Goal: Check status: Check status

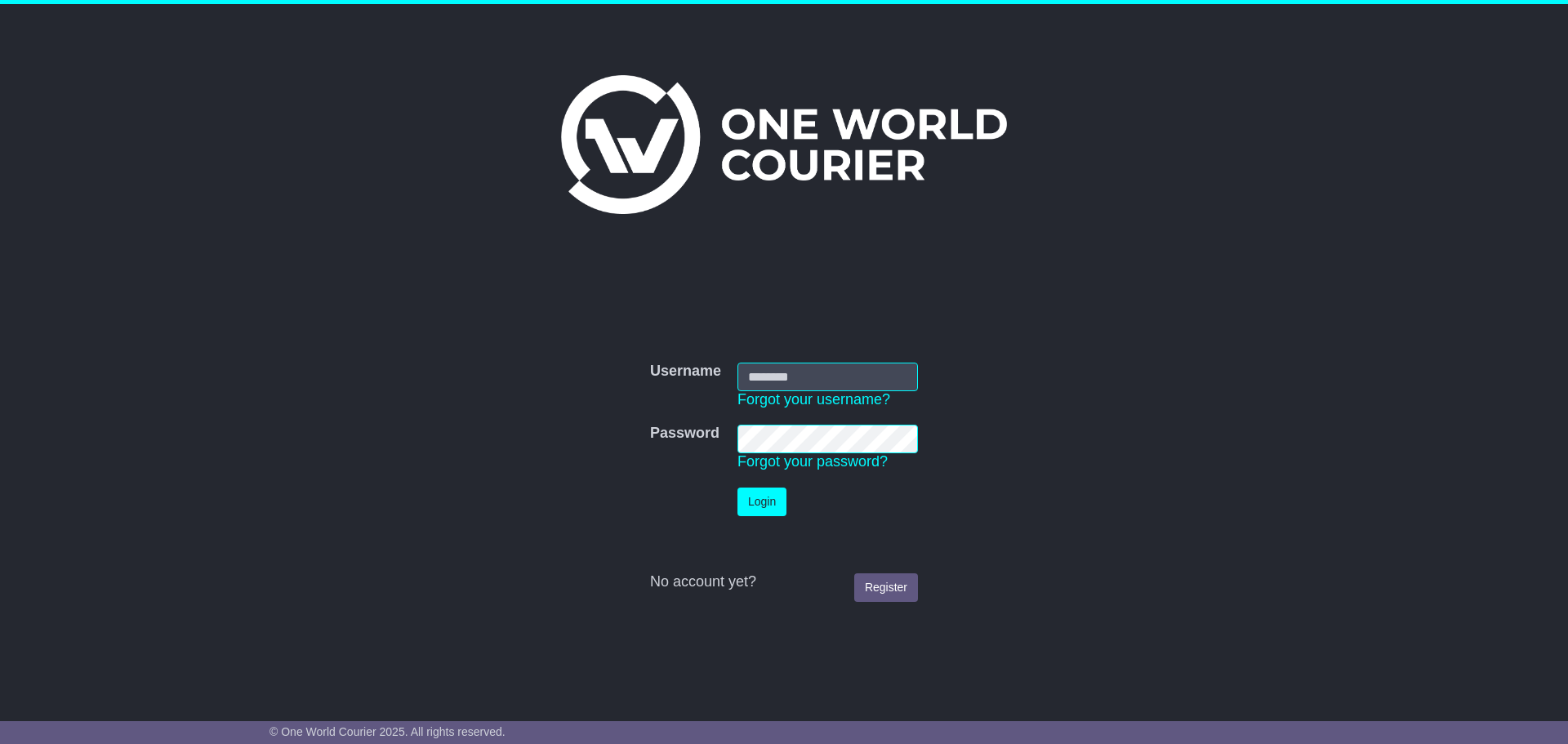
type input "**********"
click at [744, 507] on button "Login" at bounding box center [762, 502] width 49 height 29
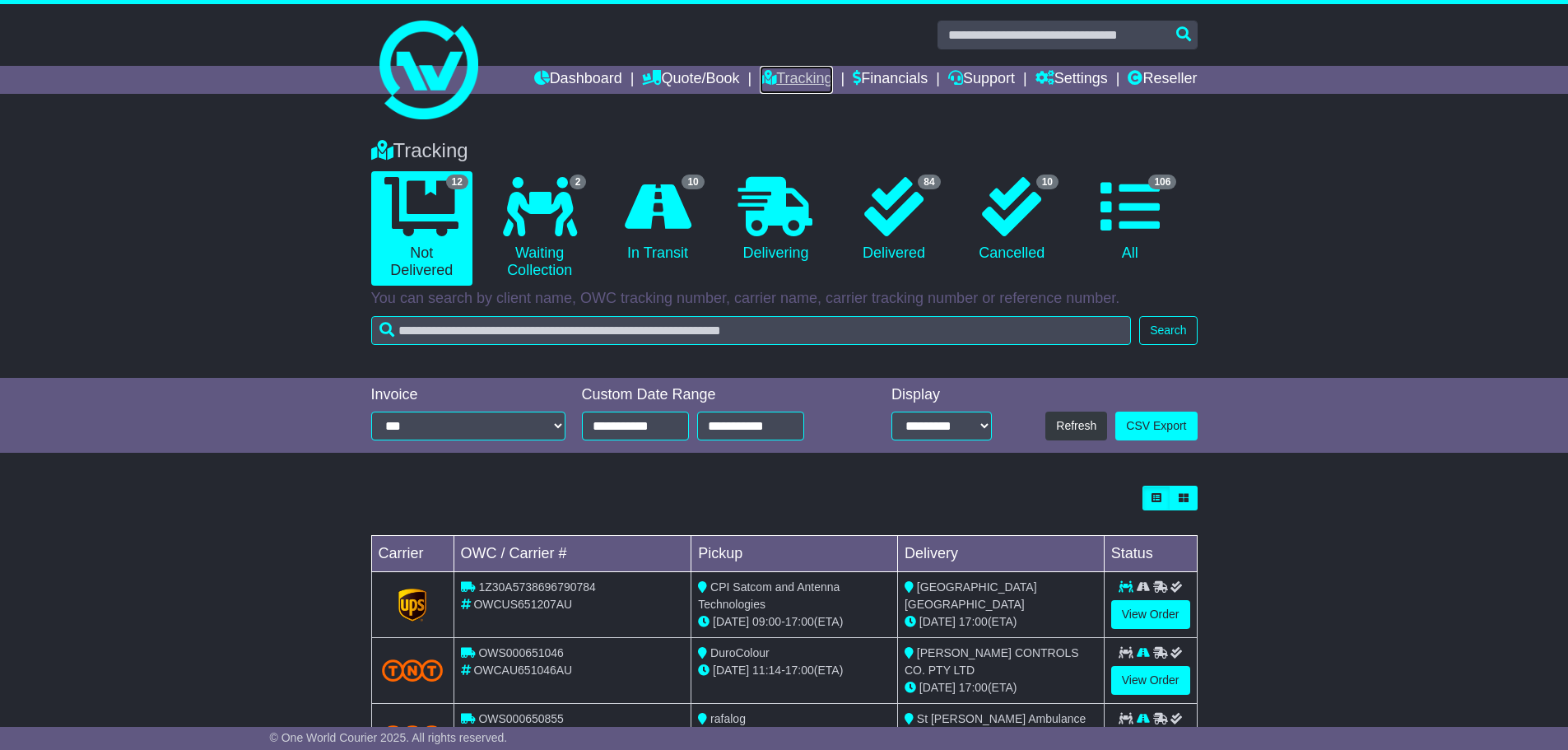
click at [760, 74] on link "Tracking" at bounding box center [796, 80] width 73 height 28
click at [1149, 220] on icon at bounding box center [1130, 206] width 59 height 59
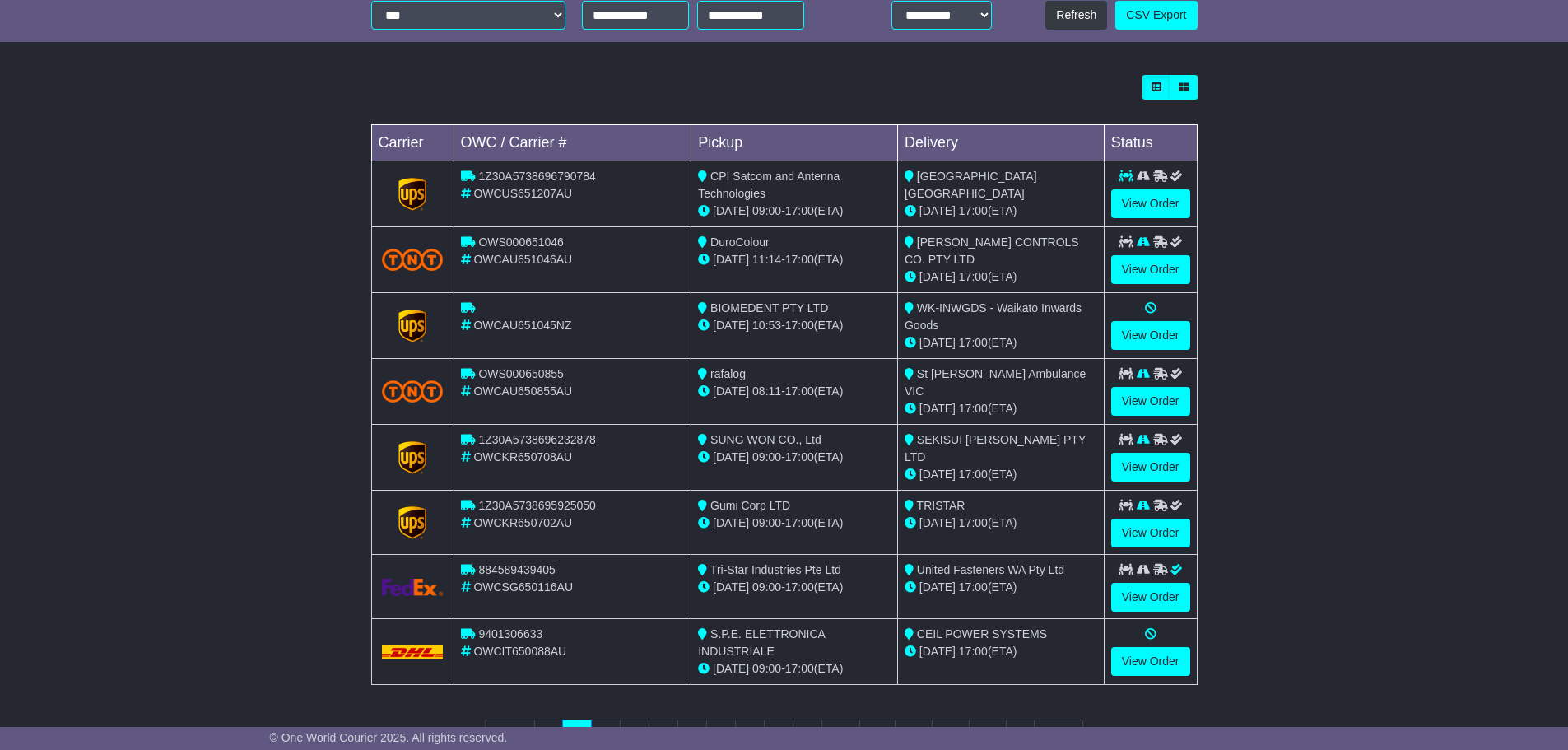
scroll to position [412, 0]
click at [1105, 284] on td "View Order" at bounding box center [1150, 259] width 93 height 66
click at [1144, 274] on link "View Order" at bounding box center [1150, 269] width 79 height 29
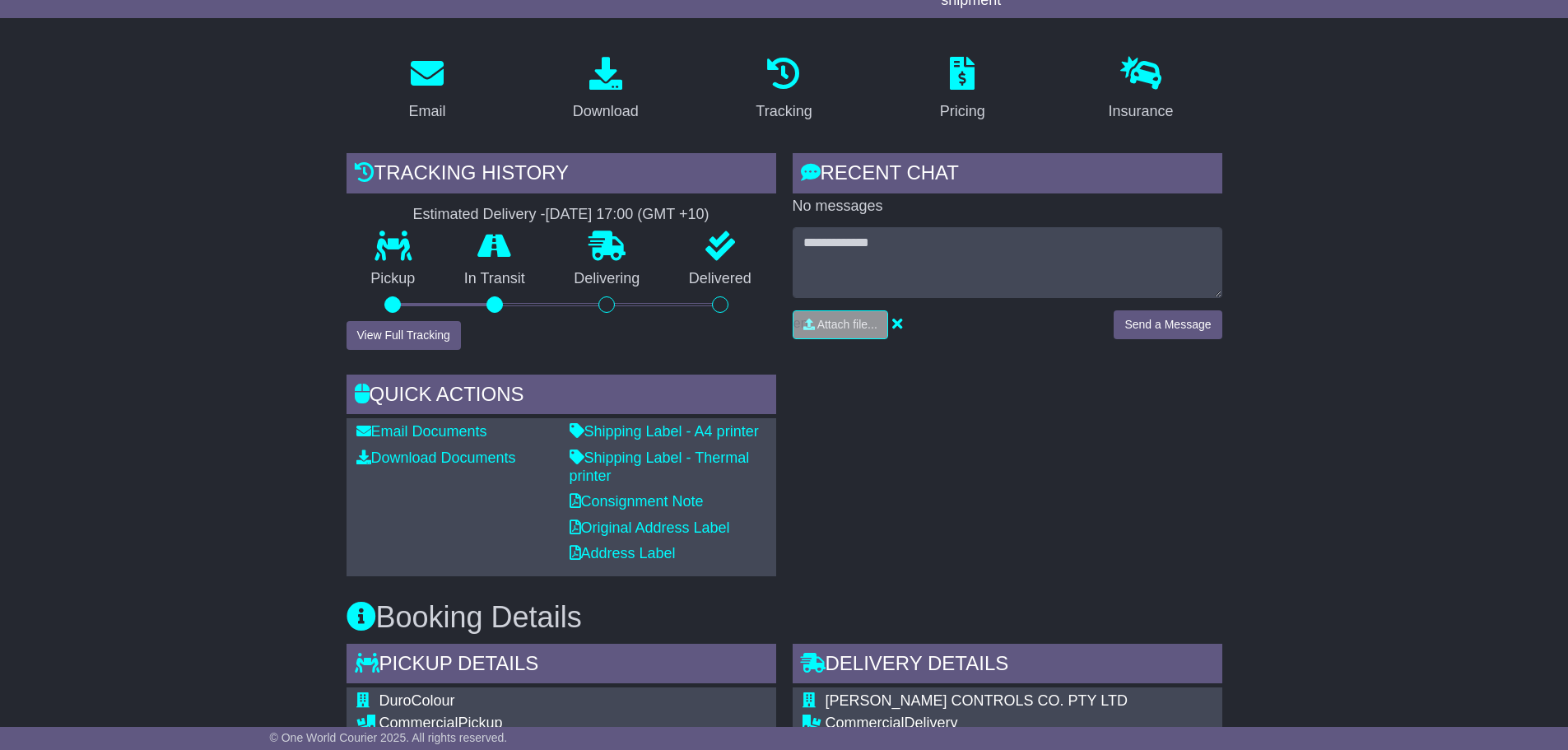
scroll to position [576, 0]
